Goal: Task Accomplishment & Management: Use online tool/utility

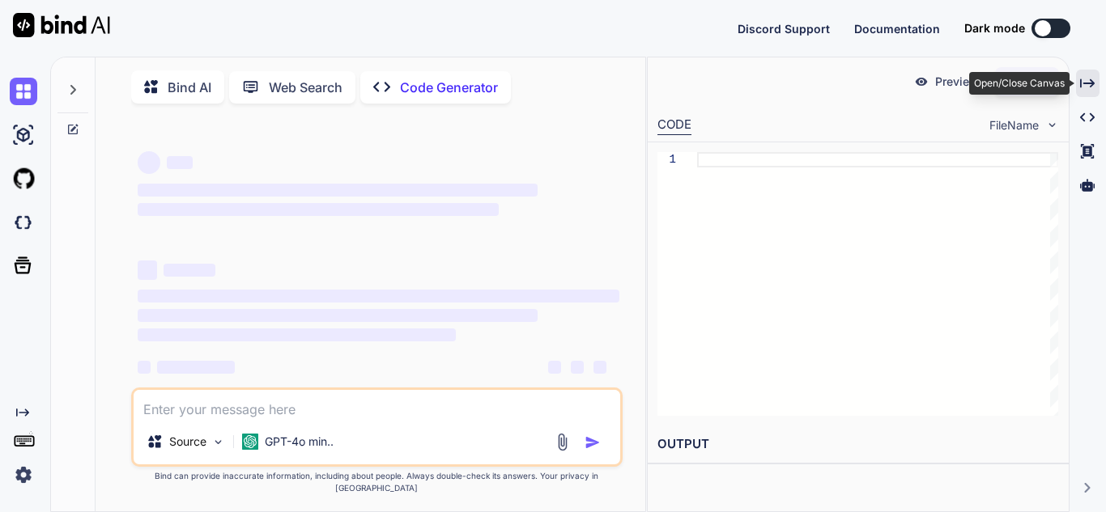
click at [1093, 84] on icon at bounding box center [1087, 83] width 15 height 9
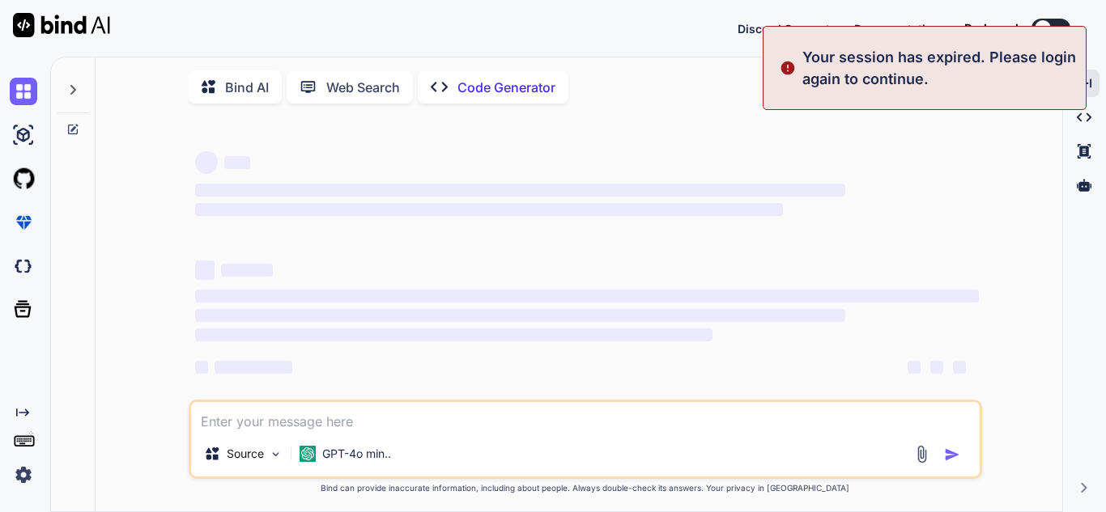
click at [928, 1] on div "Discord Support Documentation Dark mode Created with Pixso." at bounding box center [553, 28] width 1106 height 57
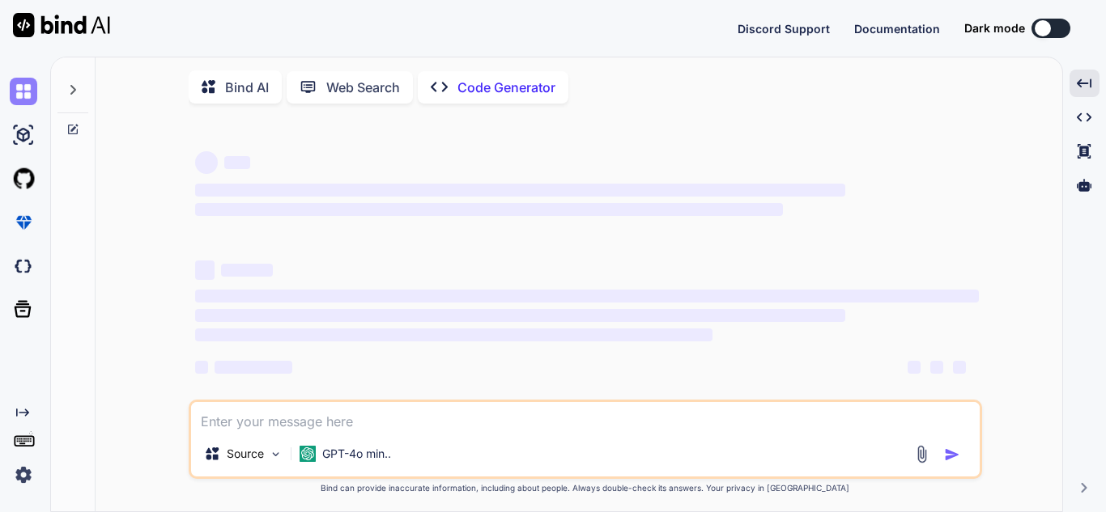
click at [19, 88] on img at bounding box center [24, 92] width 28 height 28
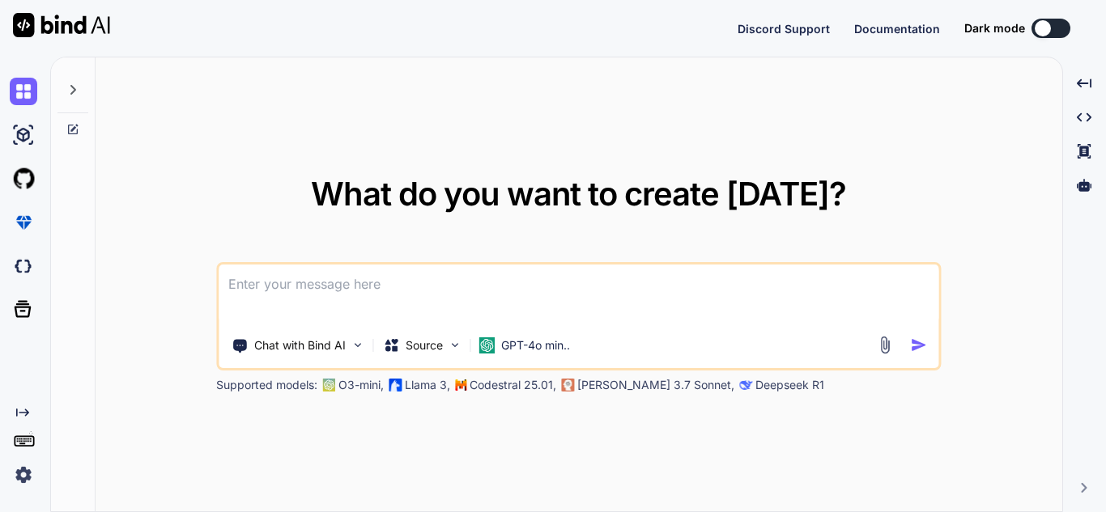
click at [278, 289] on textarea at bounding box center [579, 295] width 720 height 60
type textarea "x"
type textarea "e"
type textarea "x"
type textarea "efd"
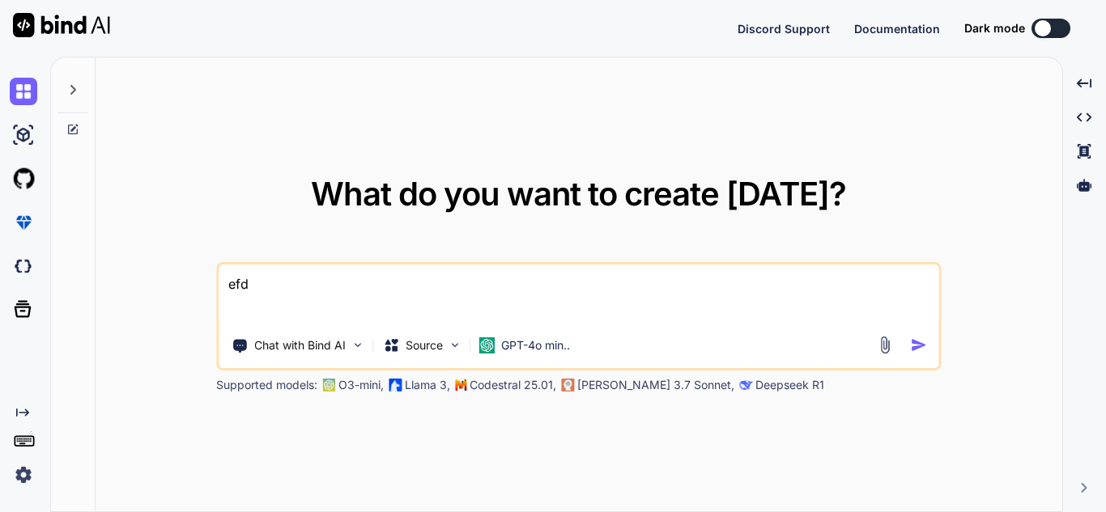
type textarea "x"
type textarea "efde"
type textarea "x"
type textarea "efdee"
type textarea "x"
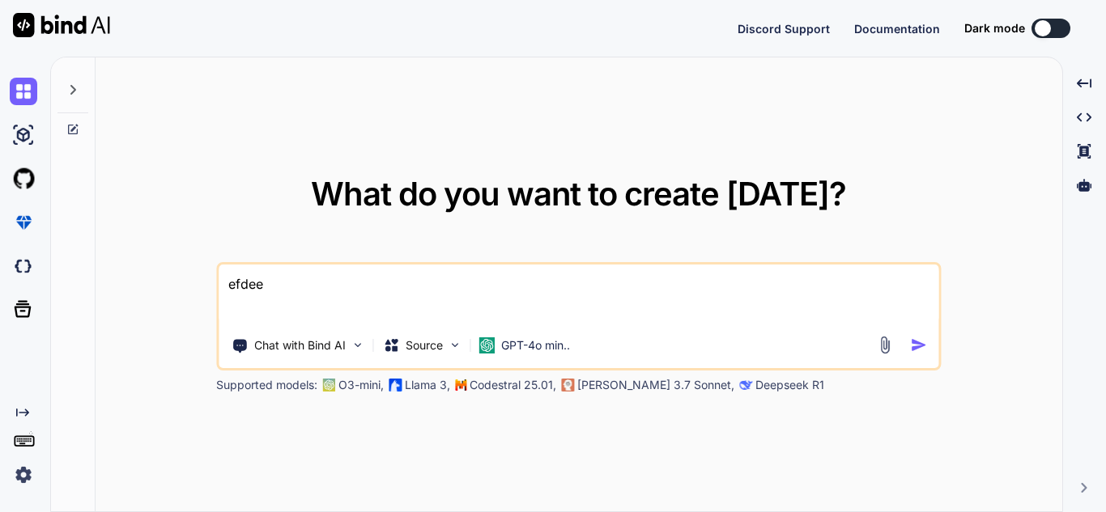
type textarea "efde"
type textarea "x"
type textarea "efd"
type textarea "x"
type textarea "ef"
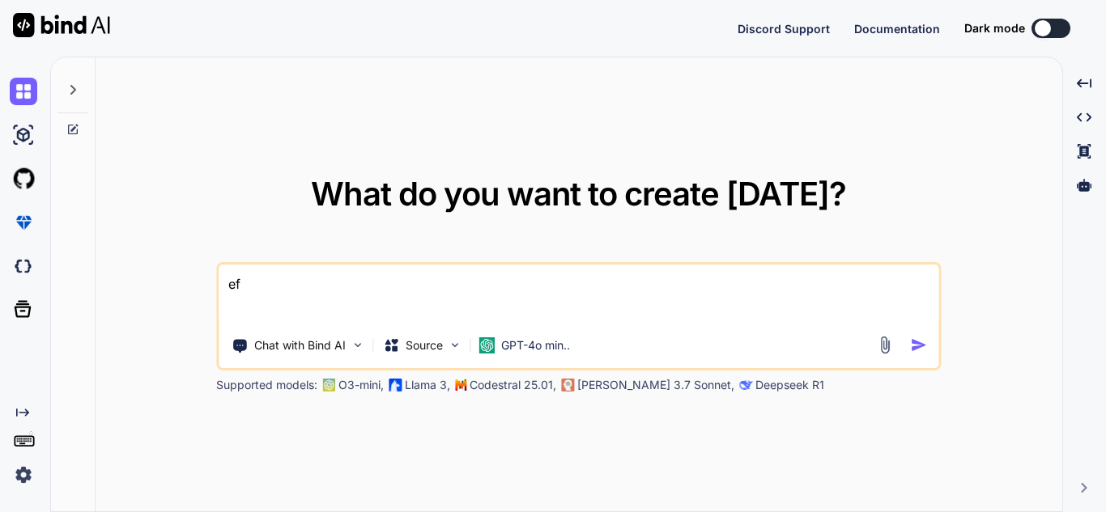
type textarea "x"
type textarea "e"
type textarea "x"
click at [20, 19] on img at bounding box center [61, 25] width 97 height 24
click at [70, 22] on img at bounding box center [61, 25] width 97 height 24
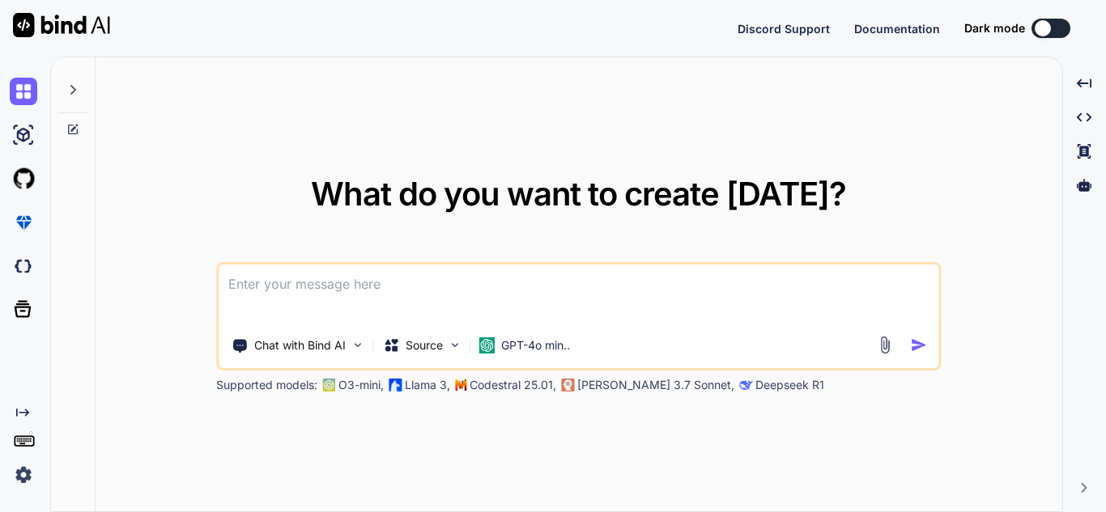
click at [70, 22] on img at bounding box center [61, 25] width 97 height 24
drag, startPoint x: 70, startPoint y: 22, endPoint x: 50, endPoint y: 86, distance: 67.1
click at [68, 33] on img at bounding box center [61, 25] width 97 height 24
click at [73, 92] on icon at bounding box center [73, 90] width 6 height 10
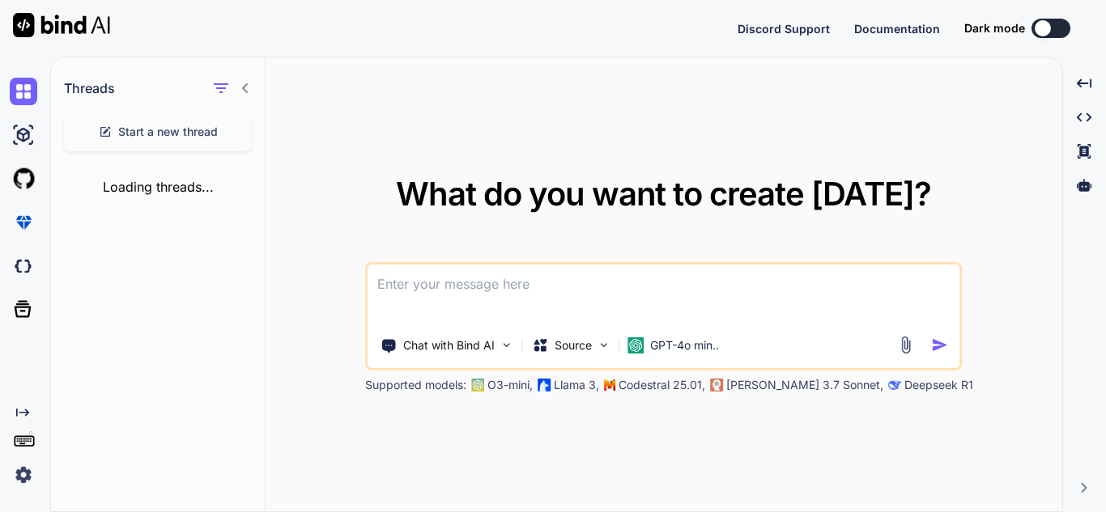
click at [247, 87] on icon at bounding box center [245, 88] width 13 height 13
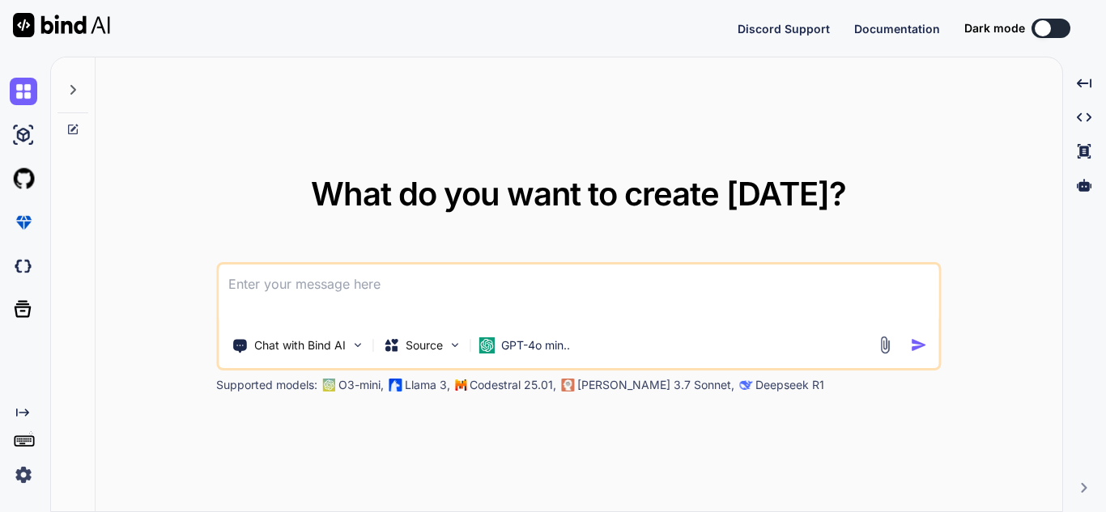
click at [385, 278] on textarea at bounding box center [579, 295] width 720 height 60
type textarea "x"
type textarea "h"
type textarea "x"
type textarea "he"
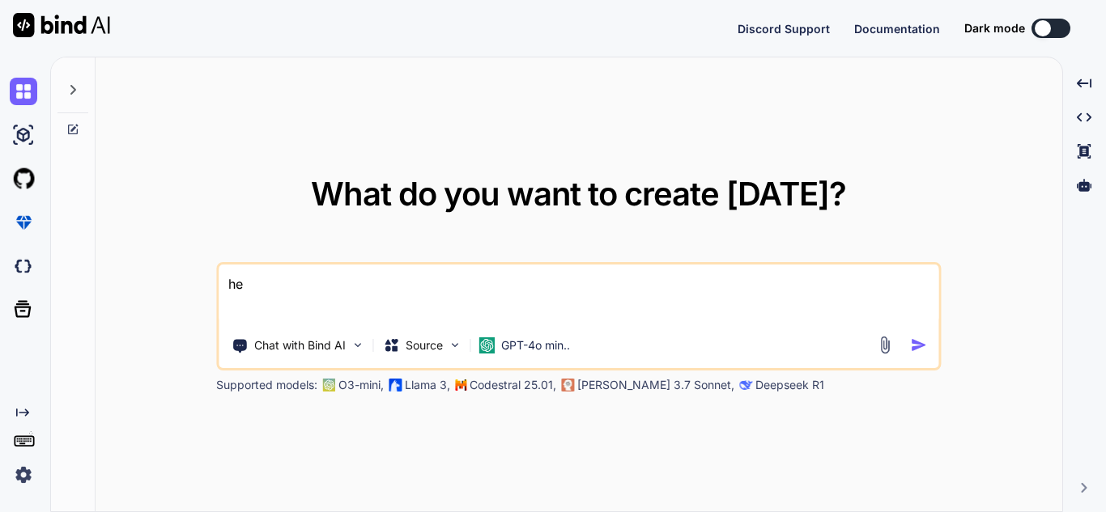
type textarea "x"
type textarea "hey"
type textarea "x"
type textarea "hey"
click at [913, 348] on img "button" at bounding box center [918, 345] width 17 height 17
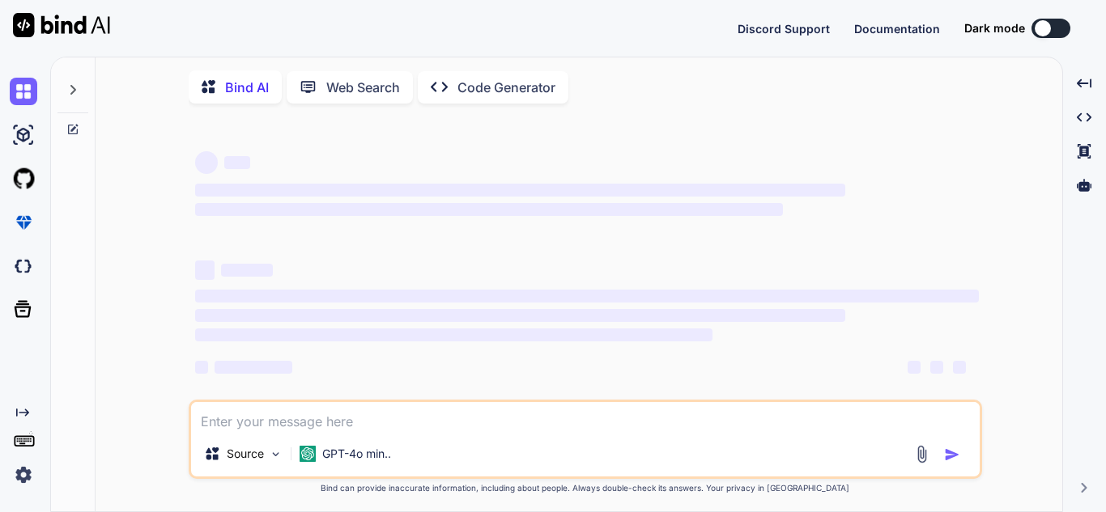
scroll to position [3, 0]
click at [30, 479] on img at bounding box center [24, 475] width 28 height 28
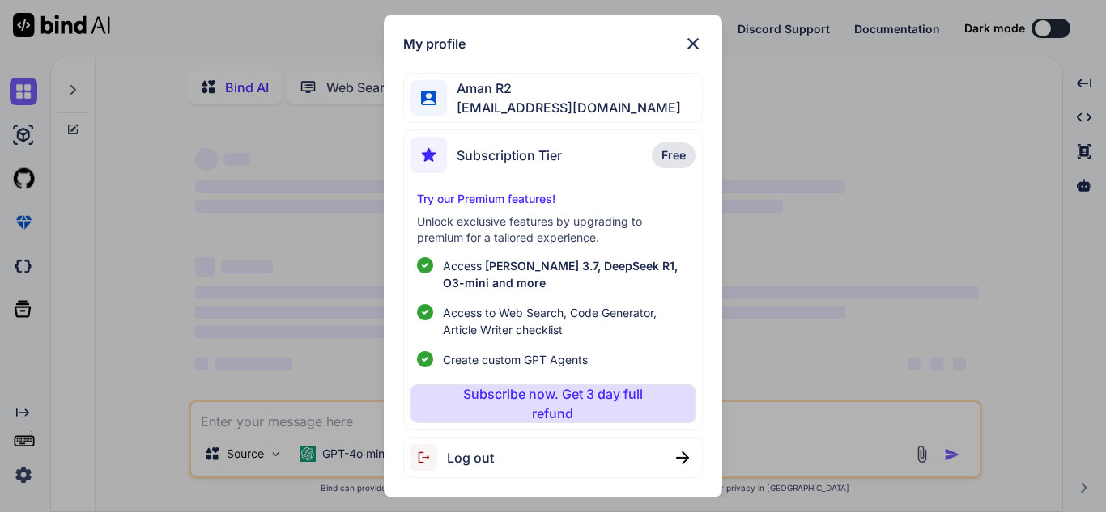
click at [595, 453] on div "Log out" at bounding box center [552, 457] width 299 height 41
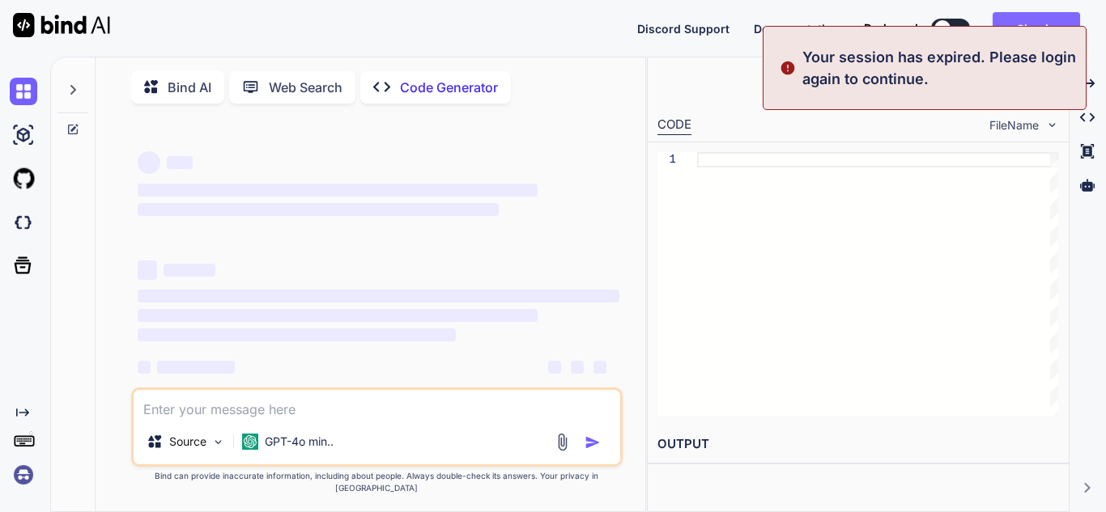
click at [1046, 19] on button "Sign in" at bounding box center [1035, 28] width 87 height 32
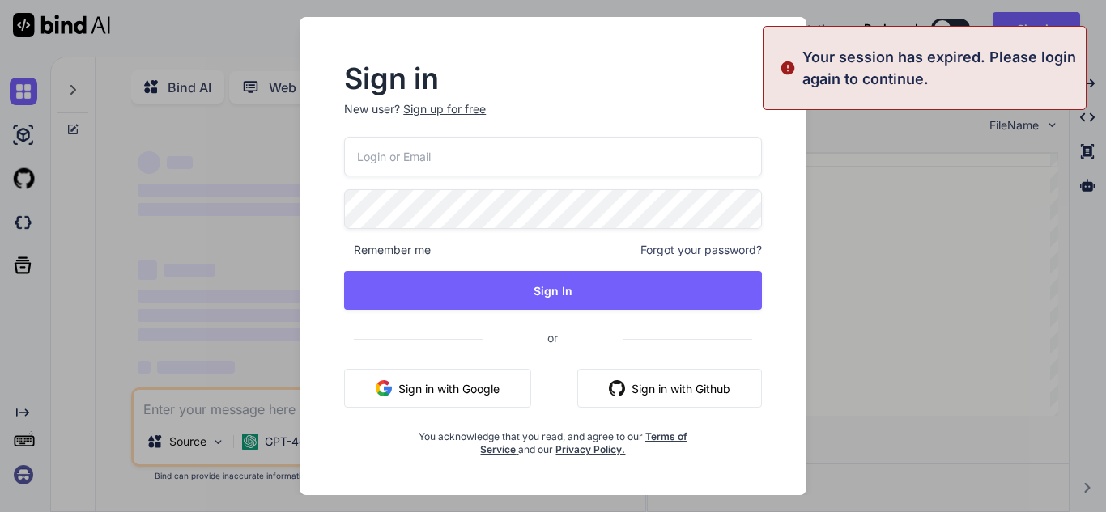
type textarea "x"
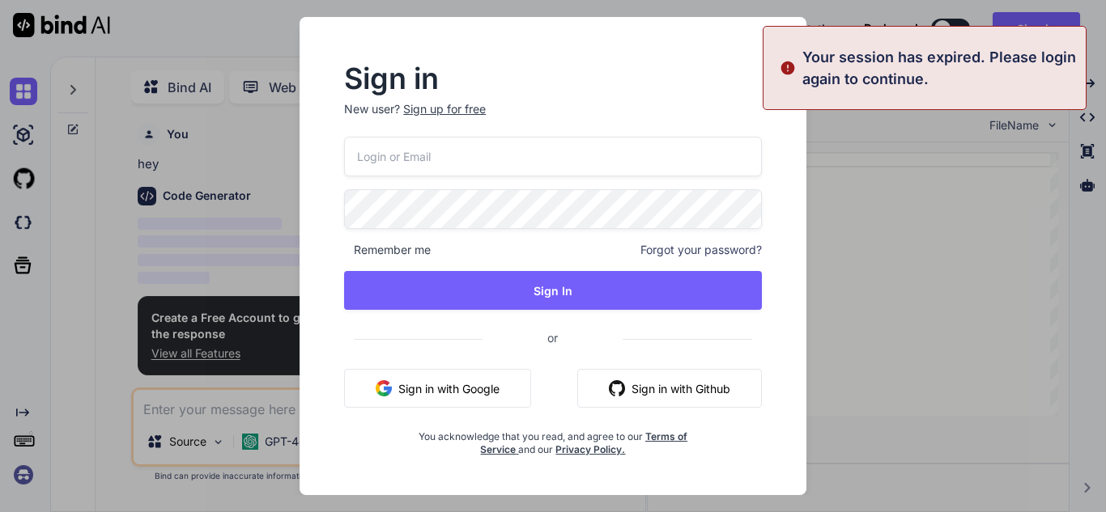
scroll to position [6, 0]
click at [427, 163] on input "email" at bounding box center [553, 157] width 418 height 40
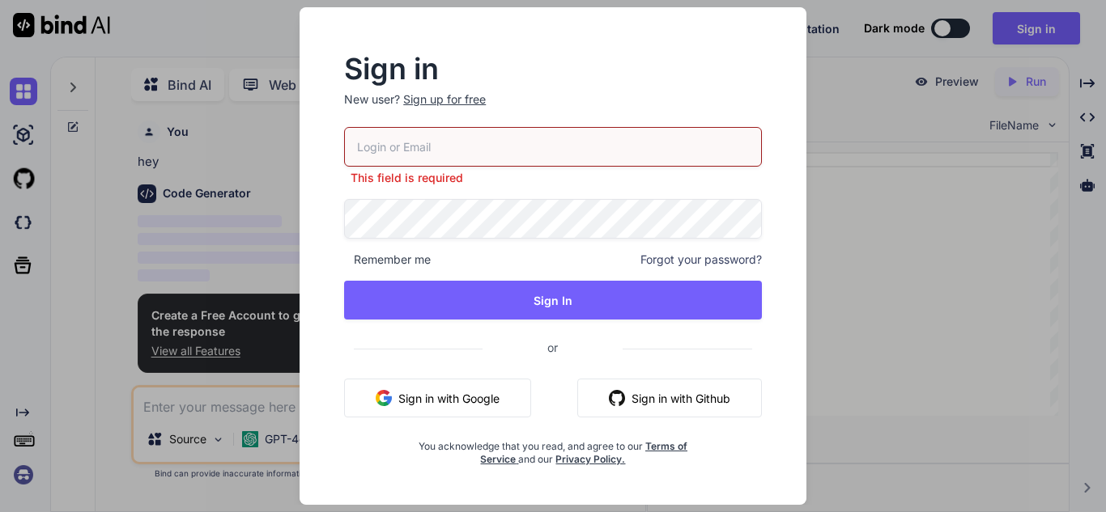
click at [844, 269] on div "Sign in New user? Sign up for free This field is required Remember me Forgot yo…" at bounding box center [553, 256] width 1106 height 512
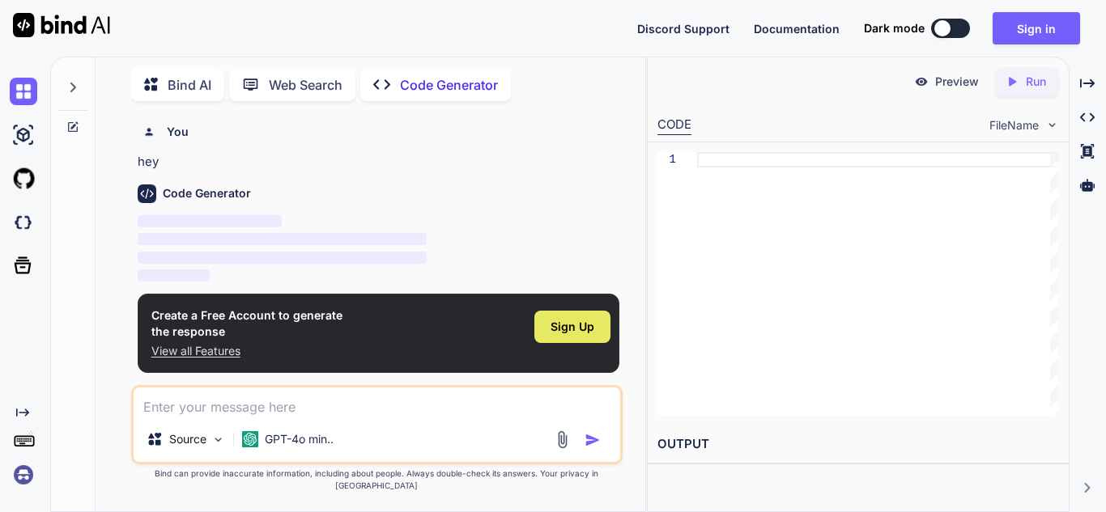
click at [583, 320] on span "Sign Up" at bounding box center [572, 327] width 44 height 16
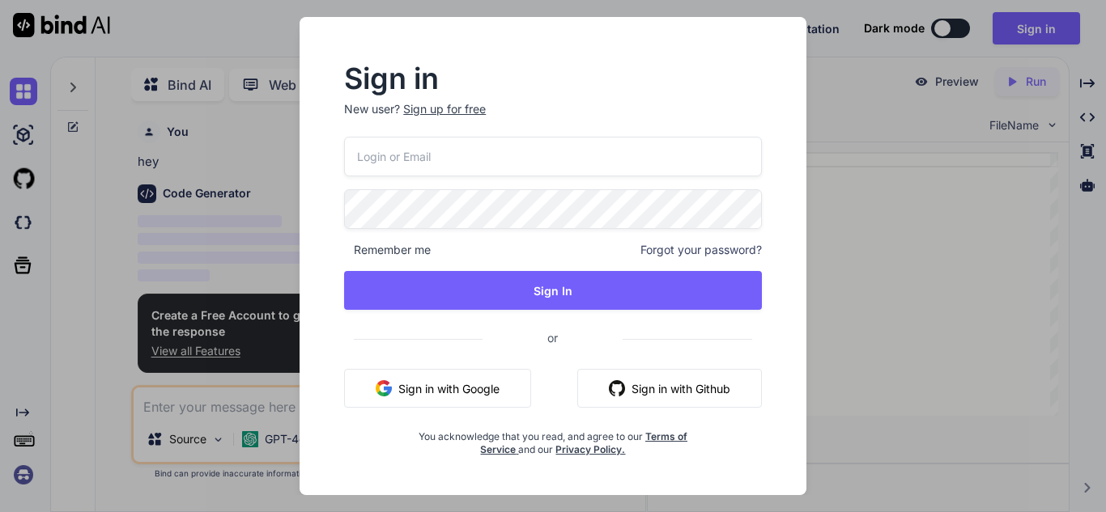
click at [909, 280] on div "Sign in New user? Sign up for free Remember me Forgot your password? Sign In or…" at bounding box center [553, 256] width 1106 height 512
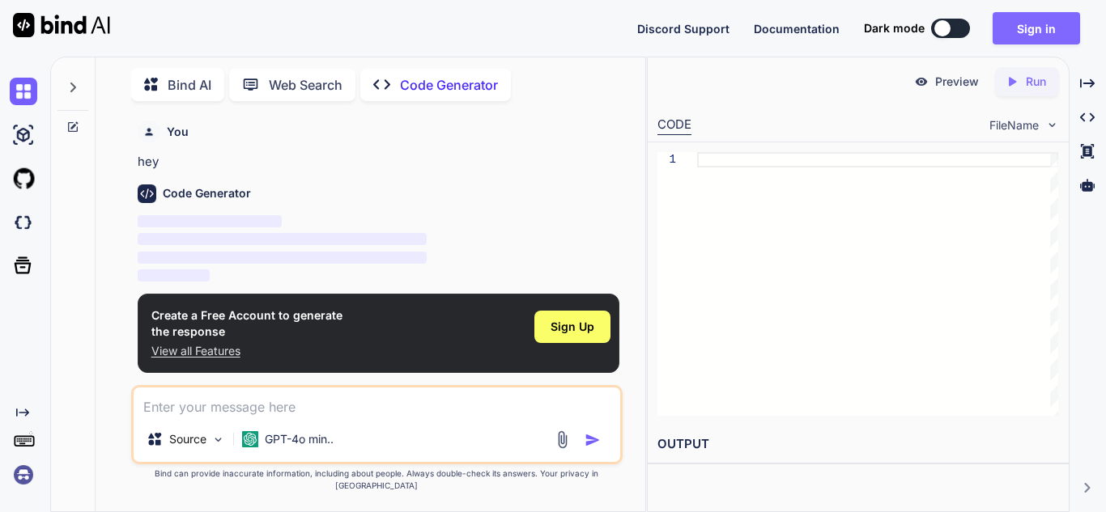
click at [1058, 25] on button "Sign in" at bounding box center [1035, 28] width 87 height 32
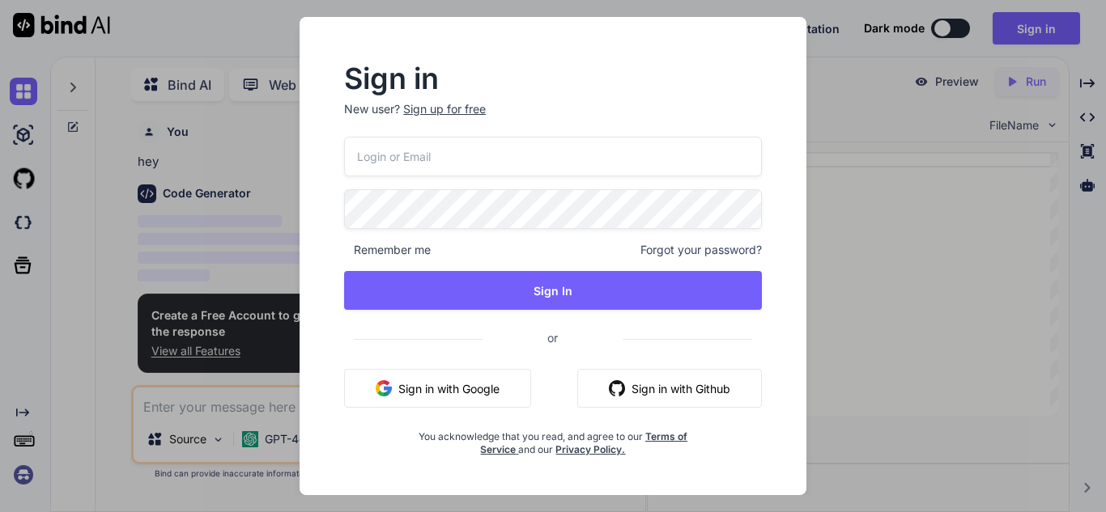
click at [419, 108] on div "Sign up for free" at bounding box center [444, 109] width 83 height 16
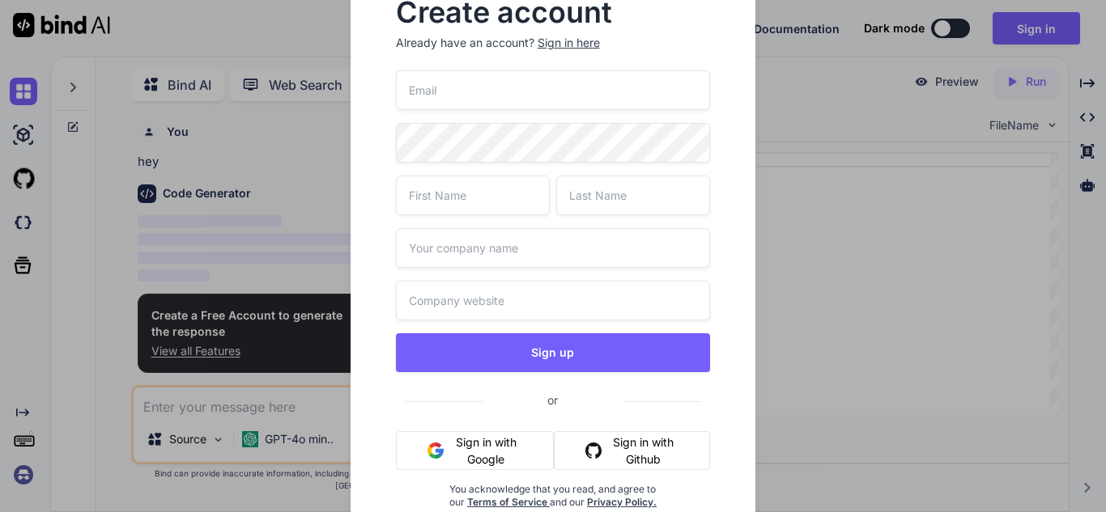
click at [503, 100] on input "email" at bounding box center [553, 90] width 315 height 40
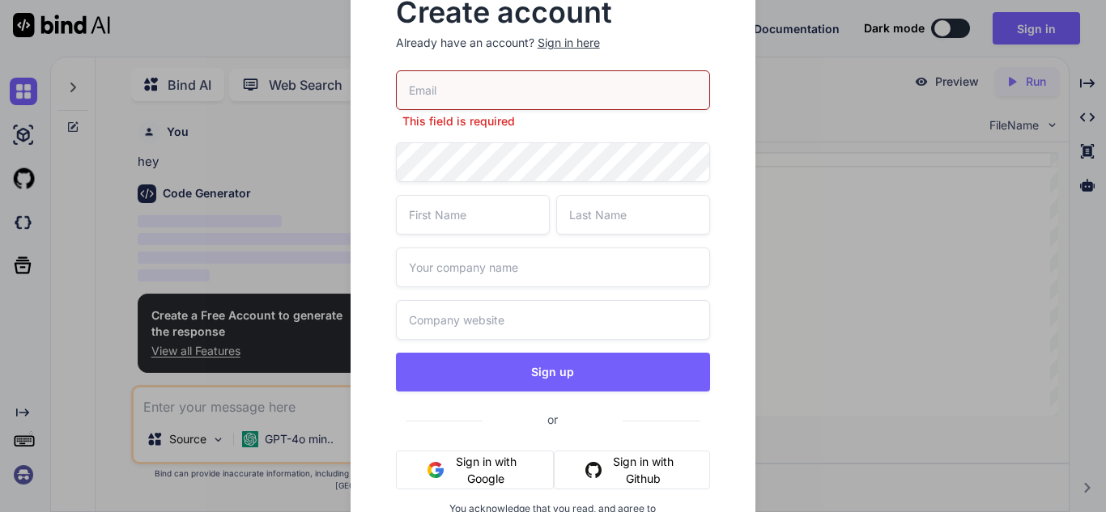
click at [773, 414] on div "Create account Already have an account? Sign in here This field is required Sig…" at bounding box center [553, 256] width 442 height 567
